Goal: Navigation & Orientation: Find specific page/section

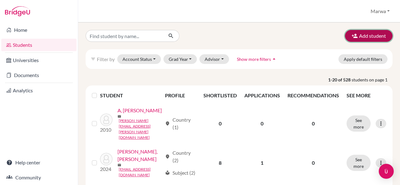
click at [362, 38] on button "Add student" at bounding box center [369, 36] width 48 height 12
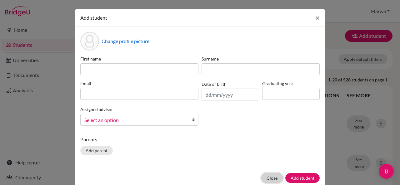
click at [270, 175] on button "Close" at bounding box center [272, 178] width 22 height 10
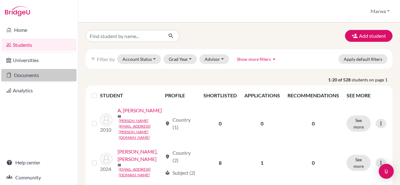
click at [19, 77] on link "Documents" at bounding box center [38, 75] width 75 height 13
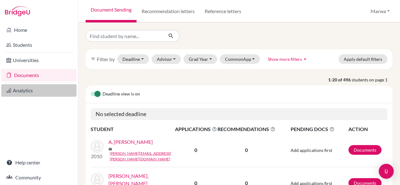
click at [23, 91] on link "Analytics" at bounding box center [38, 90] width 75 height 13
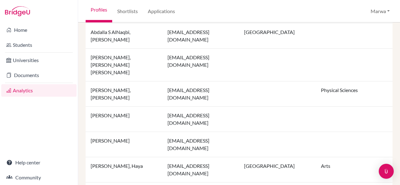
scroll to position [236, 0]
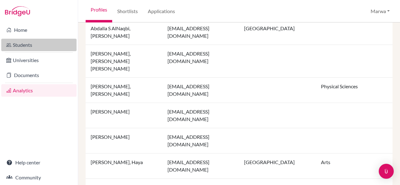
click at [40, 44] on link "Students" at bounding box center [38, 45] width 75 height 13
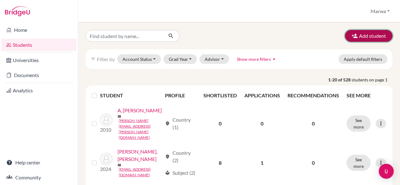
click at [358, 35] on button "Add student" at bounding box center [369, 36] width 48 height 12
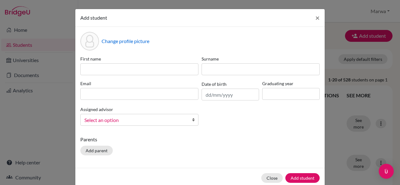
click at [244, 136] on p "Parents" at bounding box center [199, 140] width 239 height 8
click at [315, 17] on span "×" at bounding box center [317, 17] width 4 height 9
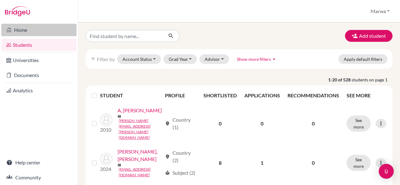
click at [33, 28] on link "Home" at bounding box center [38, 30] width 75 height 13
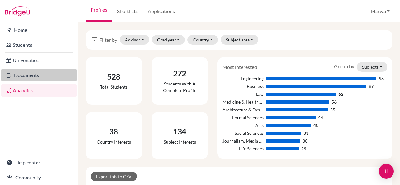
click at [37, 72] on link "Documents" at bounding box center [38, 75] width 75 height 13
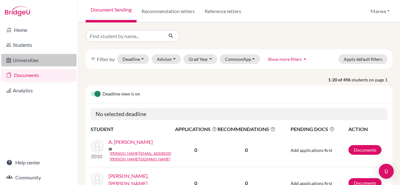
click at [32, 60] on link "Universities" at bounding box center [38, 60] width 75 height 13
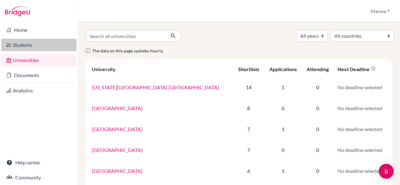
click at [31, 46] on link "Students" at bounding box center [38, 45] width 75 height 13
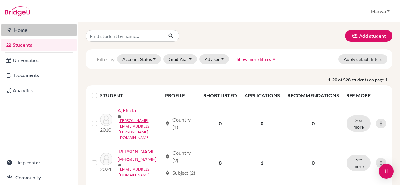
click at [21, 29] on link "Home" at bounding box center [38, 30] width 75 height 13
